Goal: Task Accomplishment & Management: Use online tool/utility

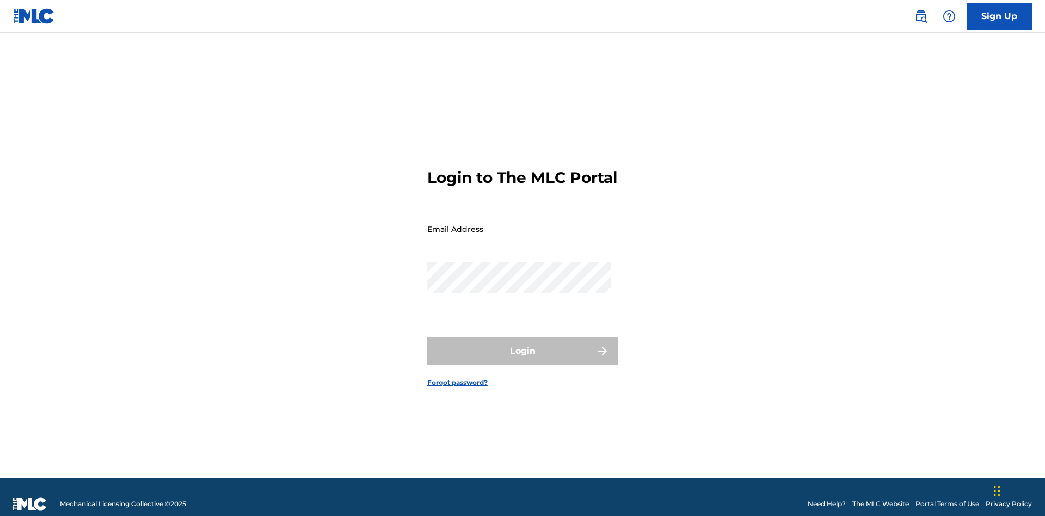
scroll to position [14, 0]
click at [519, 224] on input "Email Address" at bounding box center [519, 228] width 184 height 31
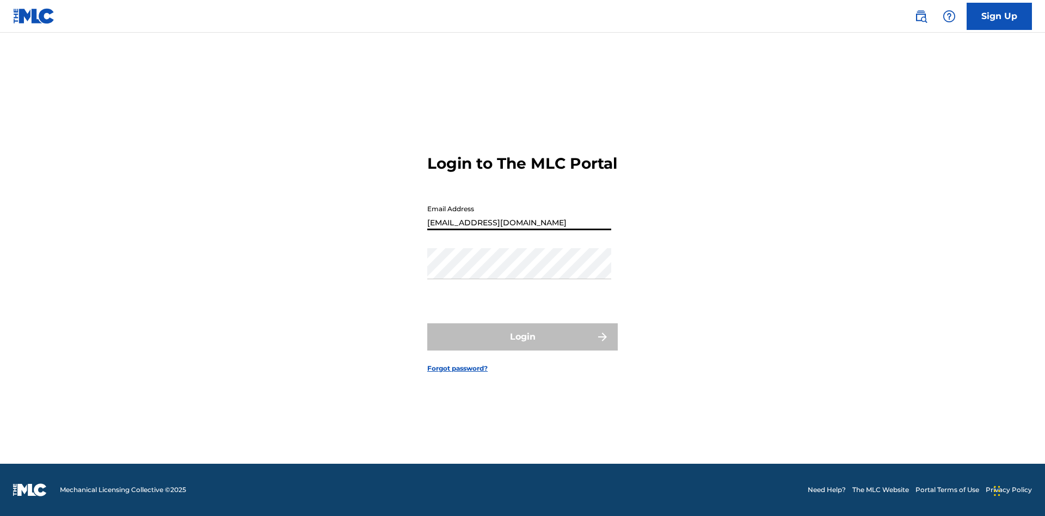
type input "[EMAIL_ADDRESS][DOMAIN_NAME]"
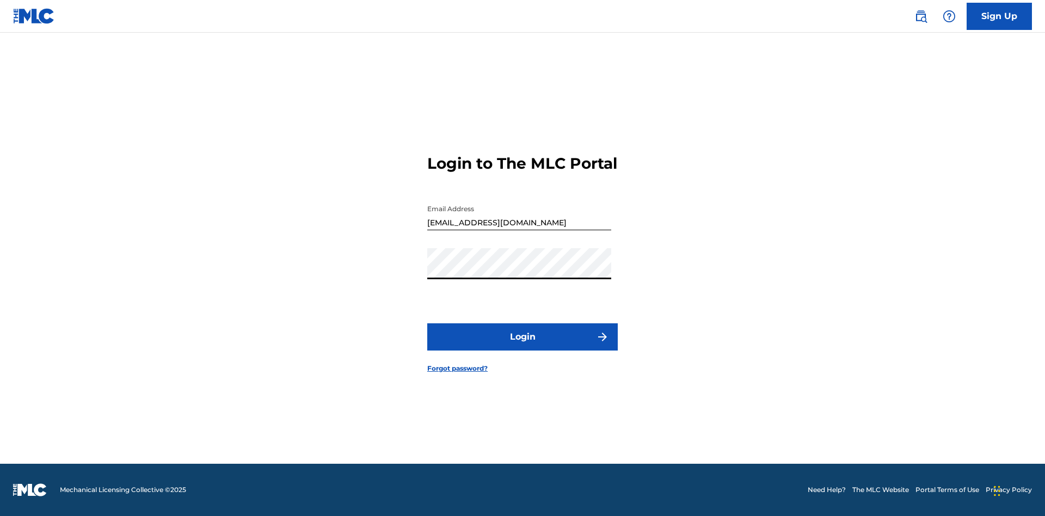
click at [523, 346] on button "Login" at bounding box center [522, 336] width 191 height 27
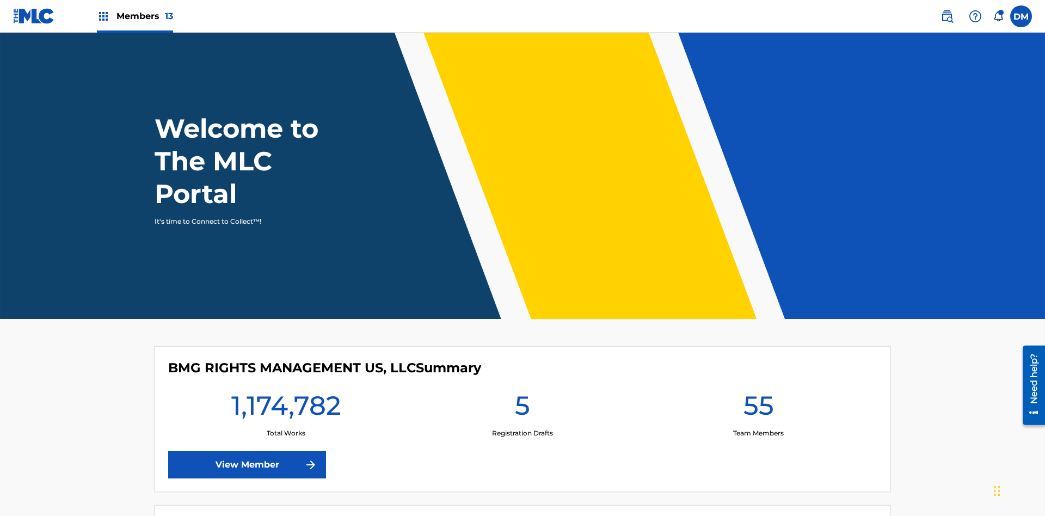
click at [134, 16] on span "Members 13" at bounding box center [144, 16] width 57 height 13
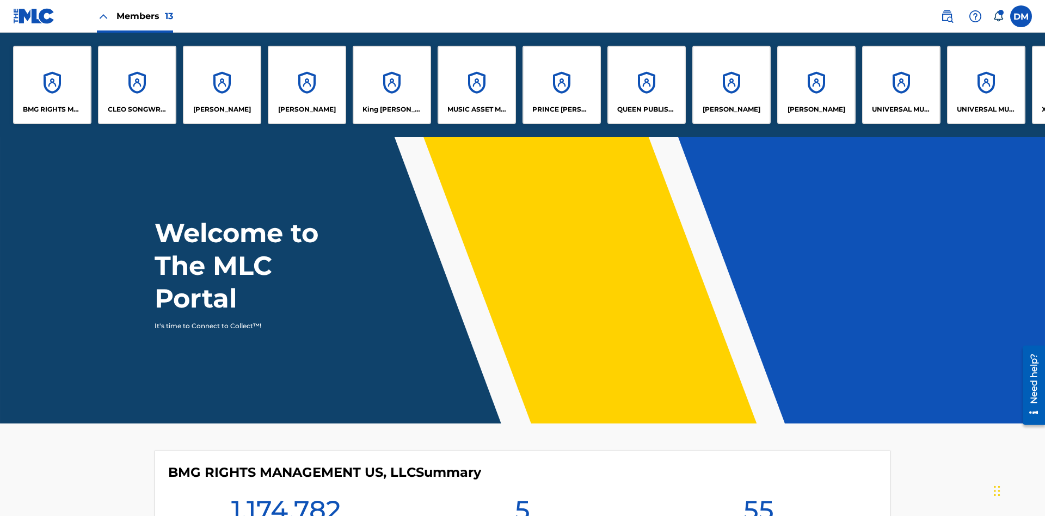
click at [137, 109] on p "CLEO SONGWRITER" at bounding box center [137, 110] width 59 height 10
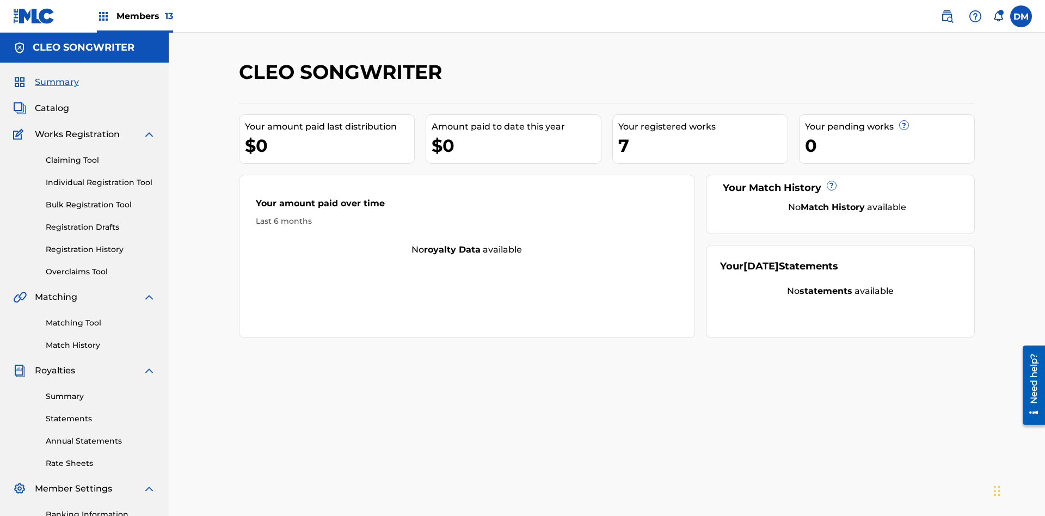
click at [101, 266] on link "Overclaims Tool" at bounding box center [101, 271] width 110 height 11
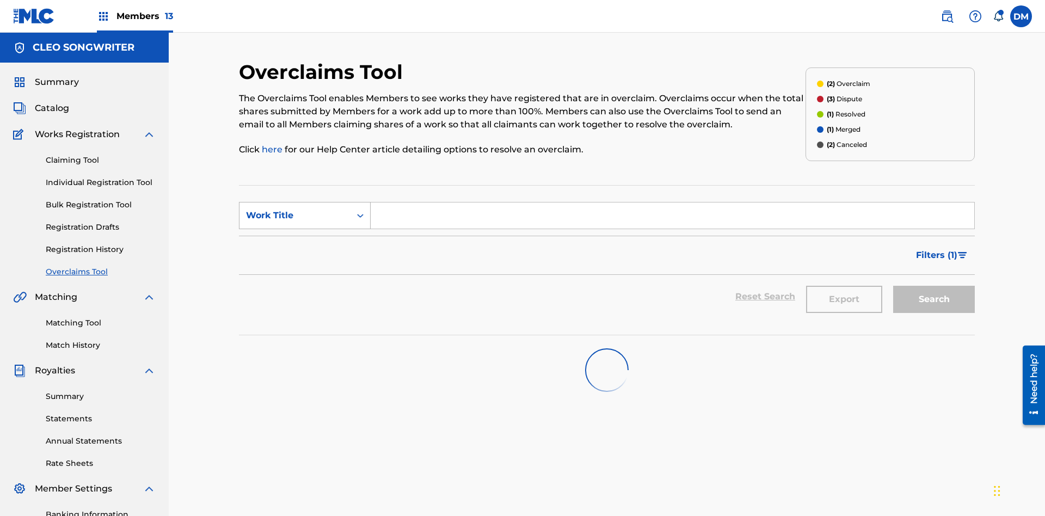
click at [295, 209] on div "Work Title" at bounding box center [295, 215] width 98 height 13
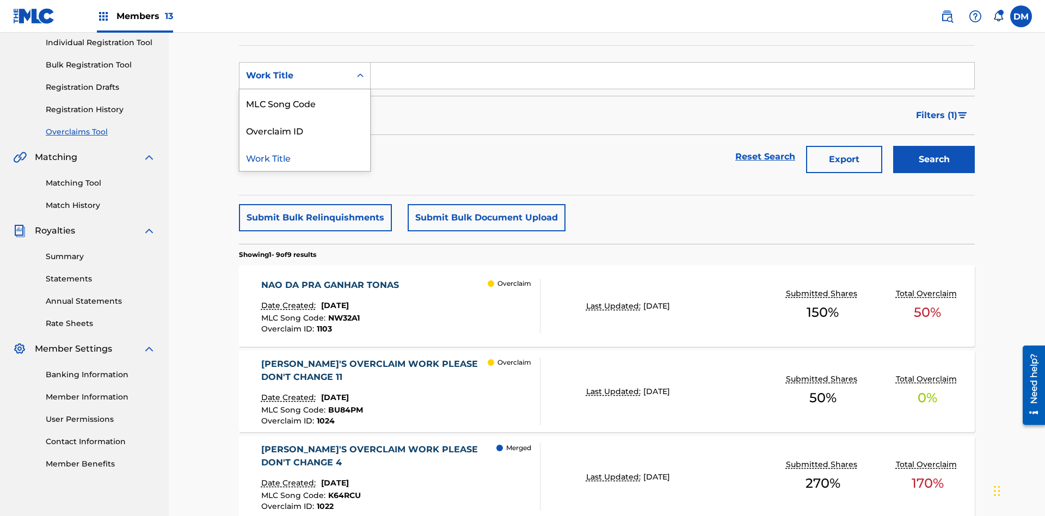
click at [305, 103] on div "MLC Song Code" at bounding box center [305, 102] width 131 height 27
click at [672, 78] on input "Search Form" at bounding box center [673, 76] width 604 height 26
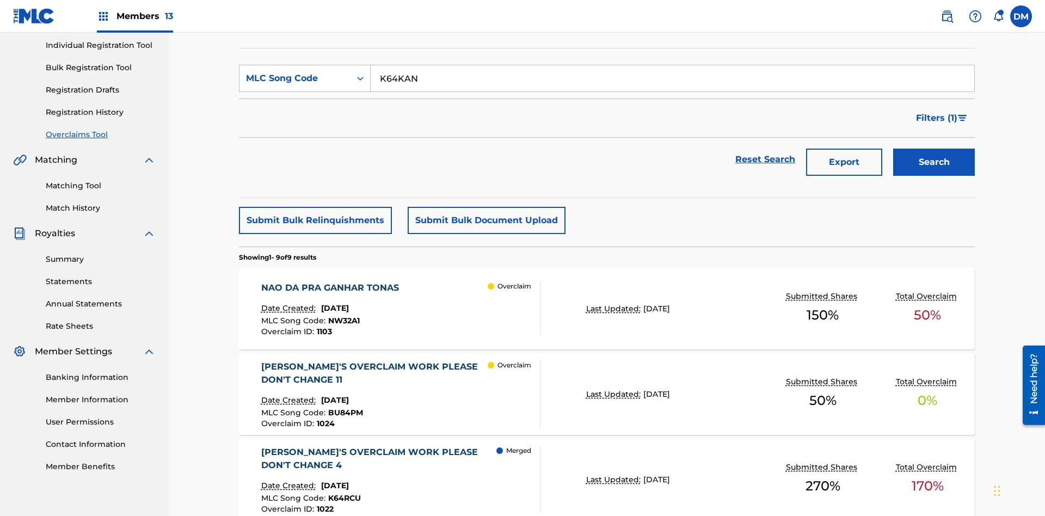
type input "K64KAN"
click at [934, 149] on button "Search" at bounding box center [934, 162] width 82 height 27
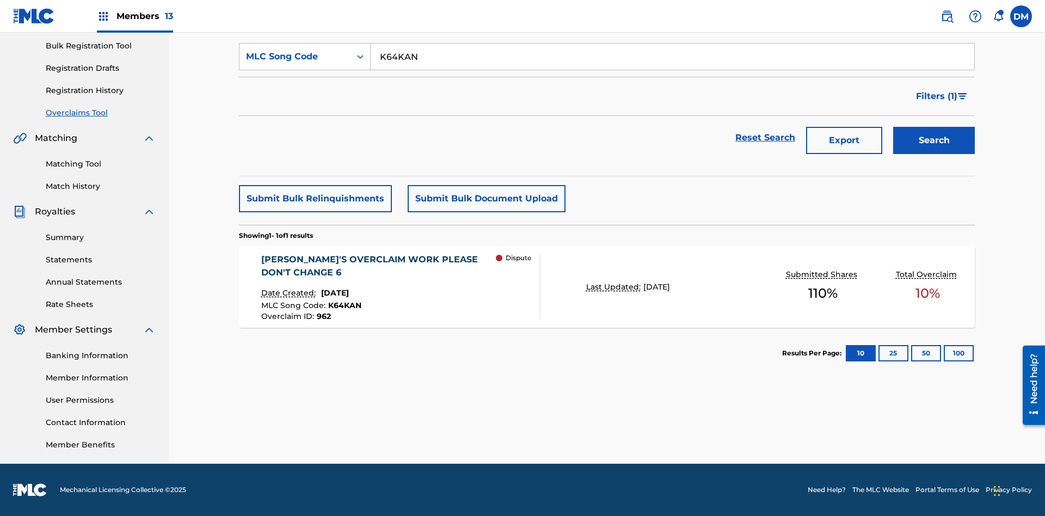
click at [345, 293] on span "[DATE]" at bounding box center [335, 293] width 28 height 10
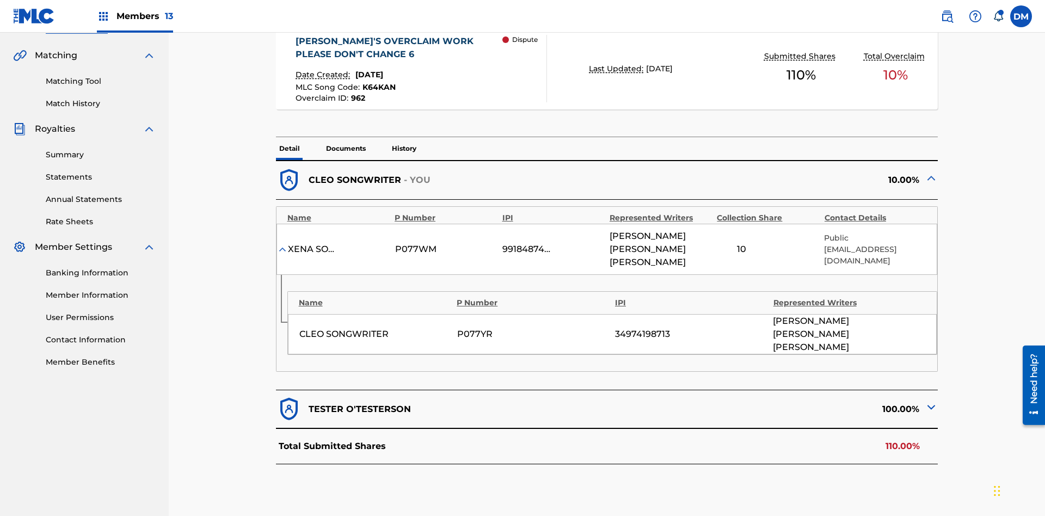
click at [931, 401] on img at bounding box center [931, 407] width 13 height 13
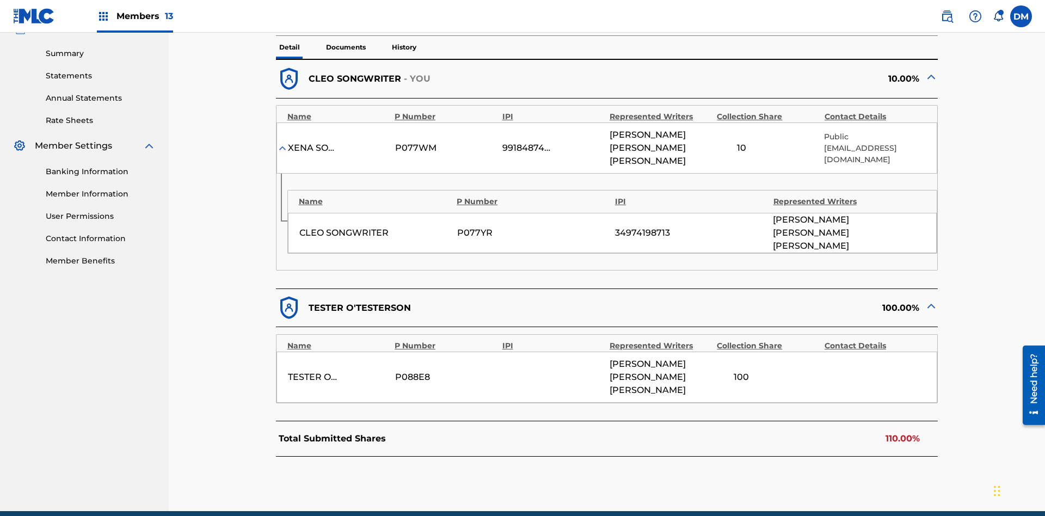
scroll to position [346, 0]
